Goal: Information Seeking & Learning: Learn about a topic

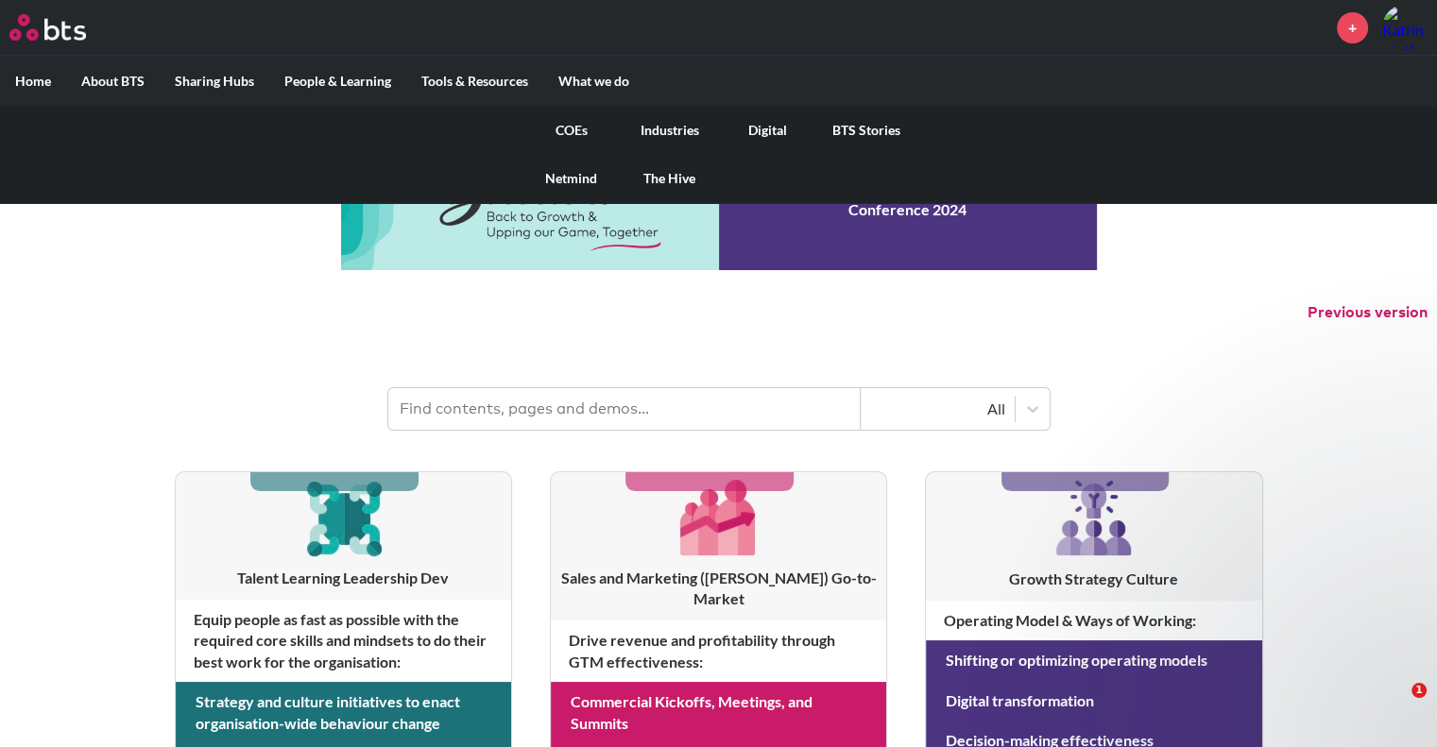
click at [569, 128] on link "COEs" at bounding box center [571, 130] width 98 height 49
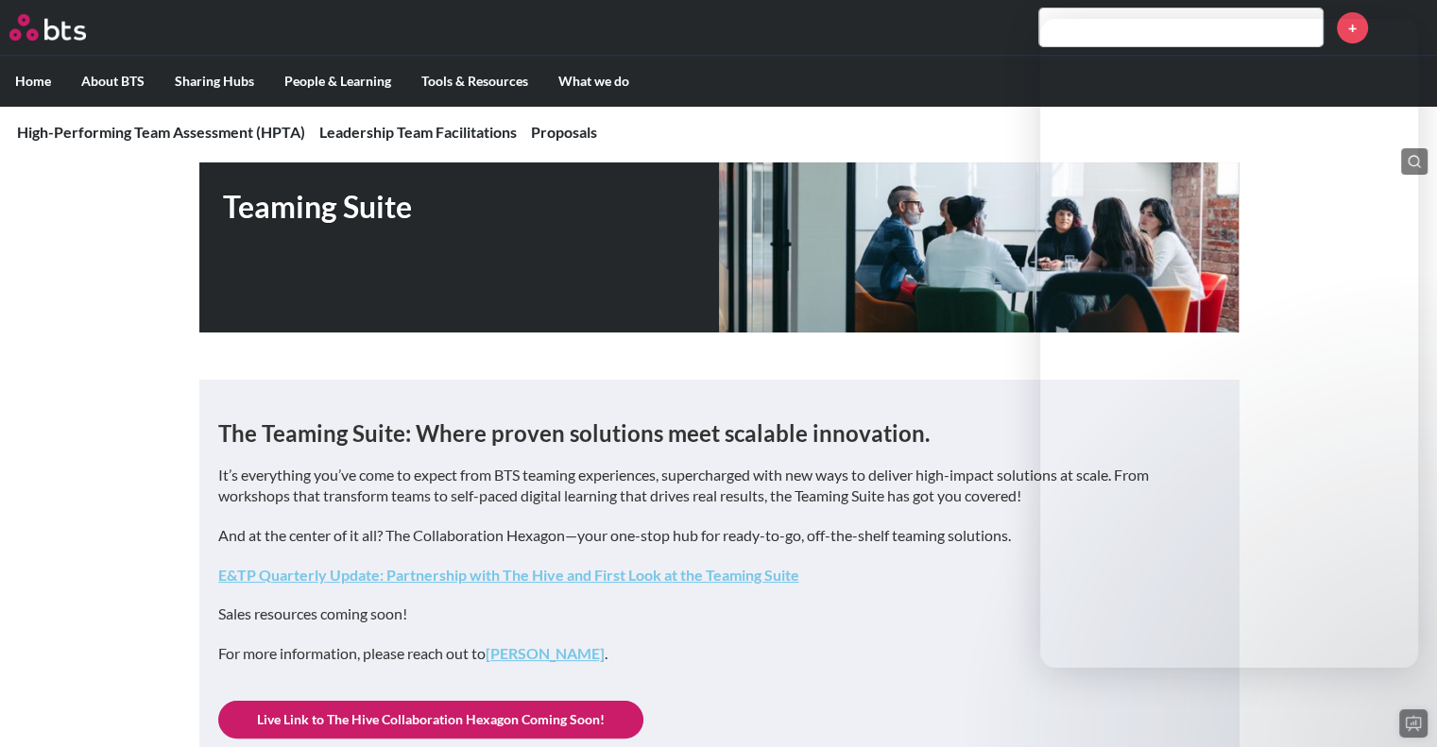
scroll to position [139, 0]
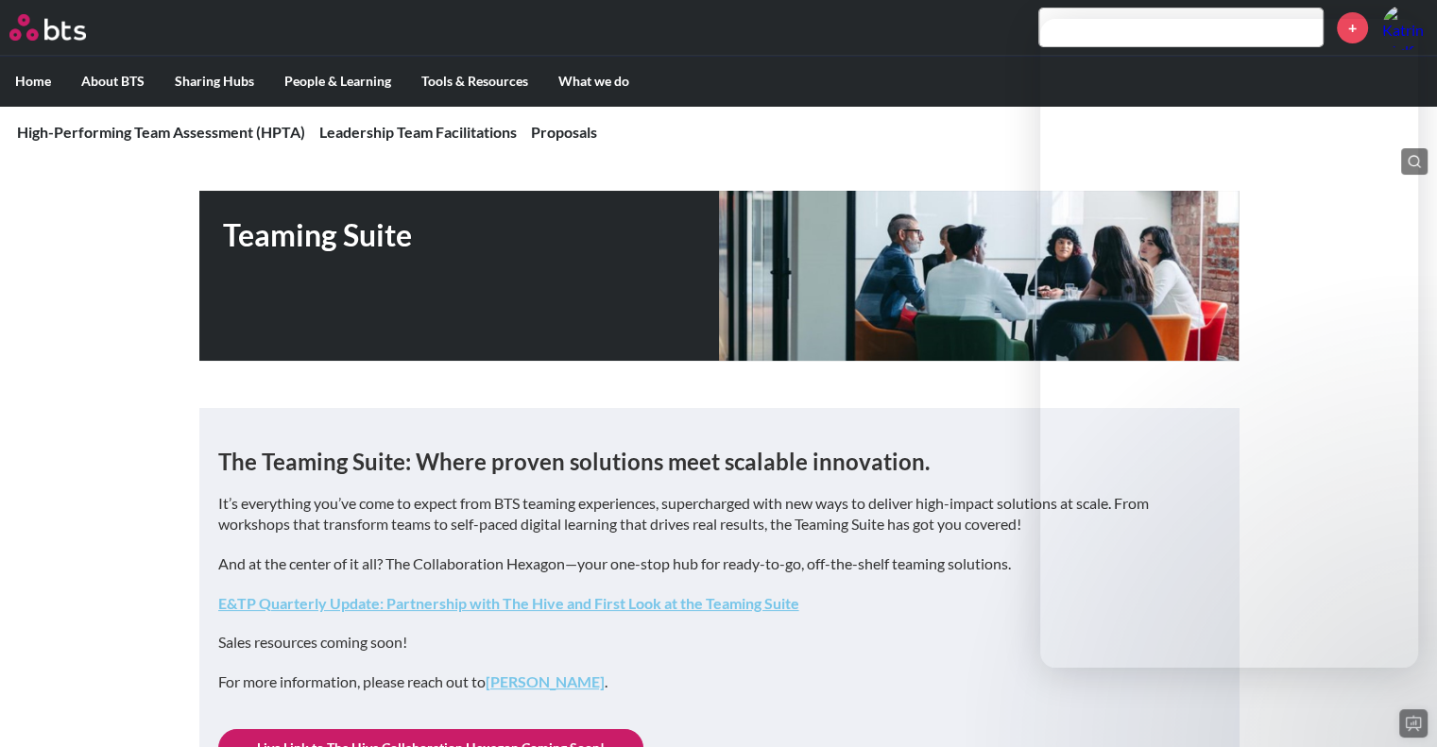
click at [917, 656] on div "The Teaming Suite: Where proven solutions meet scalable innovation. It’s everyt…" at bounding box center [718, 578] width 1001 height 264
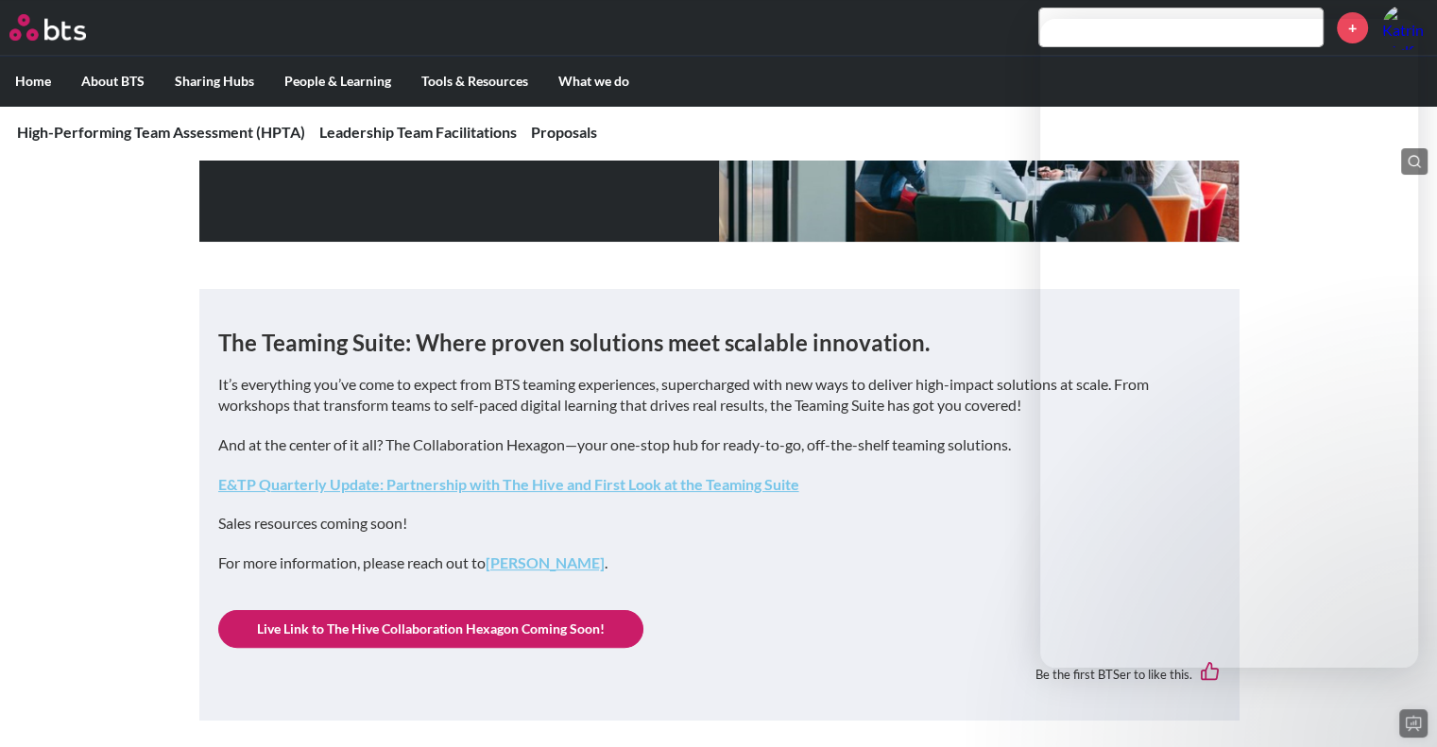
scroll to position [261, 0]
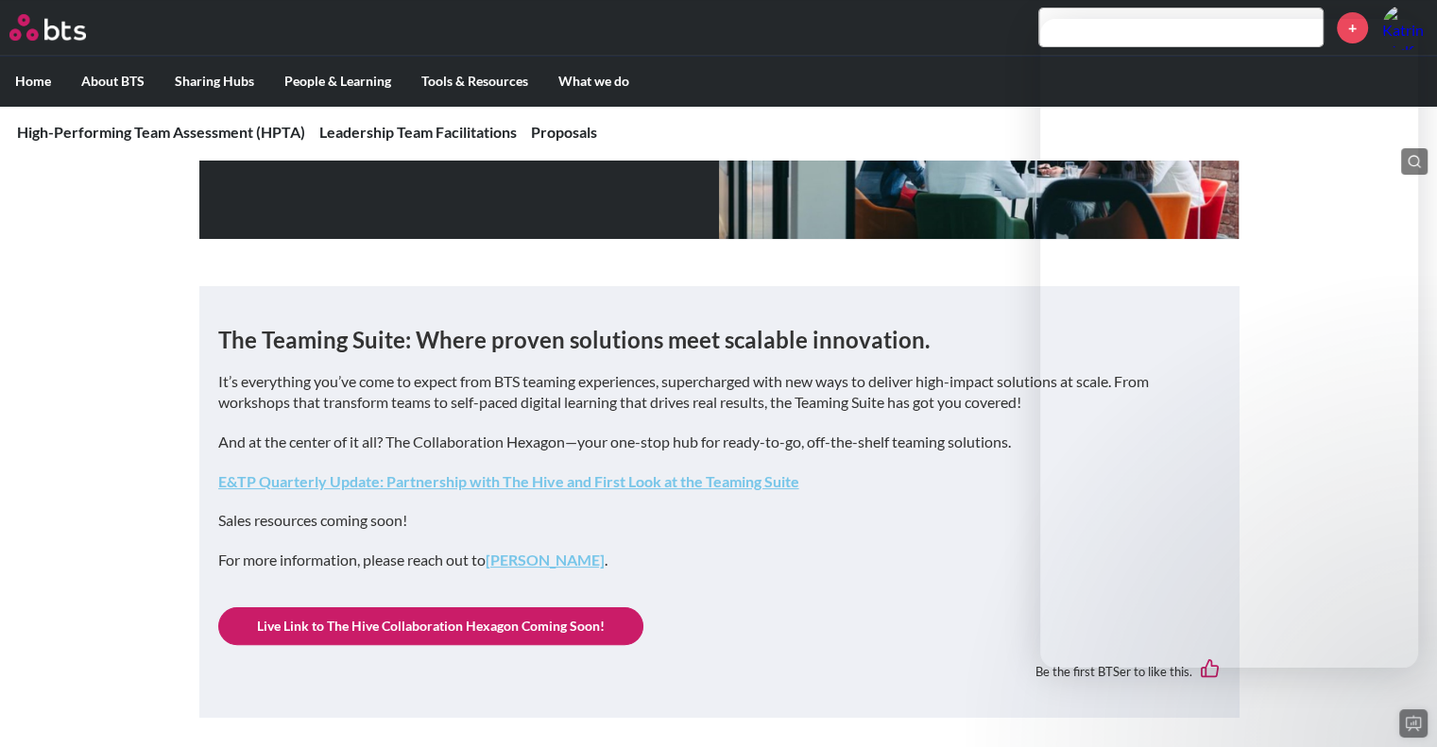
click at [841, 392] on p "It’s everything you’ve come to expect from BTS teaming experiences, supercharge…" at bounding box center [718, 392] width 1001 height 43
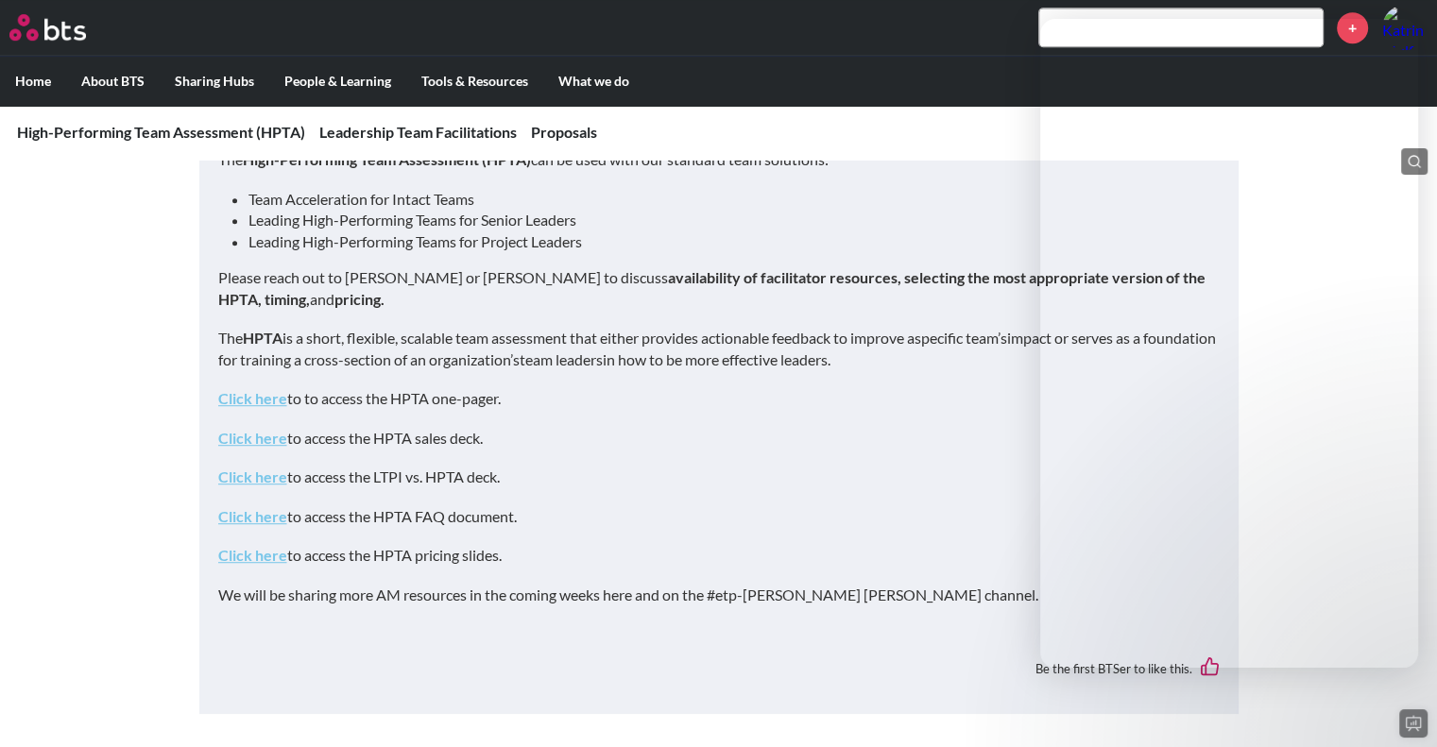
scroll to position [1049, 0]
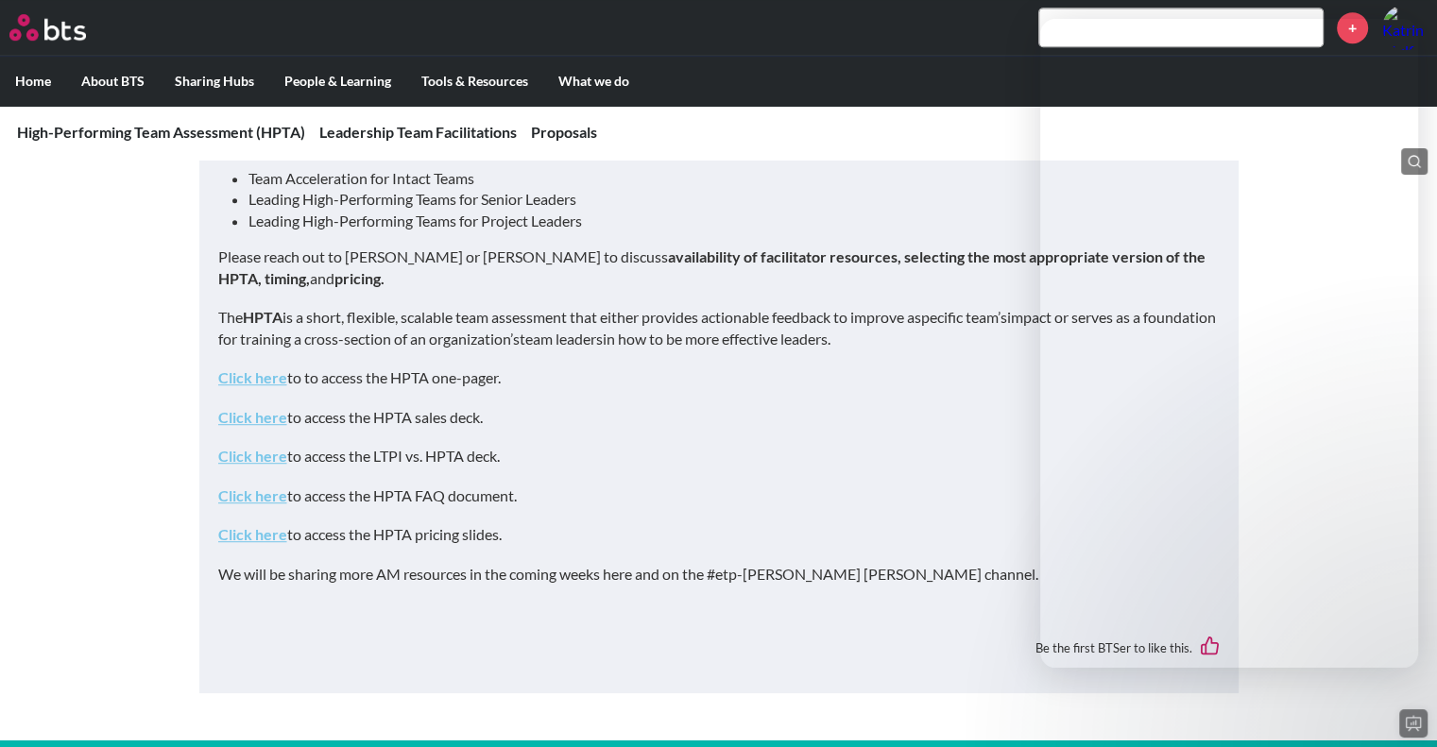
click at [244, 420] on link "Click here" at bounding box center [252, 417] width 69 height 18
